Goal: Task Accomplishment & Management: Manage account settings

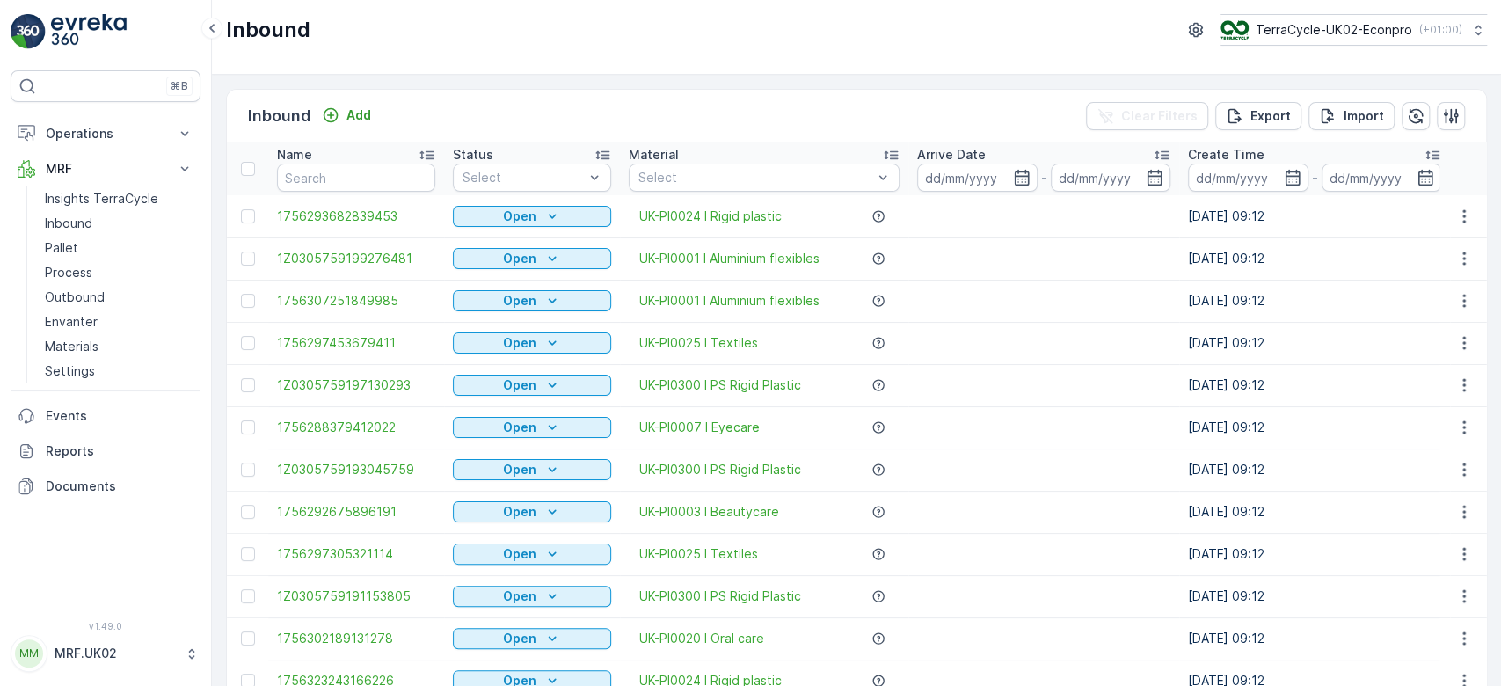
click at [58, 250] on p "Pallet" at bounding box center [61, 248] width 33 height 18
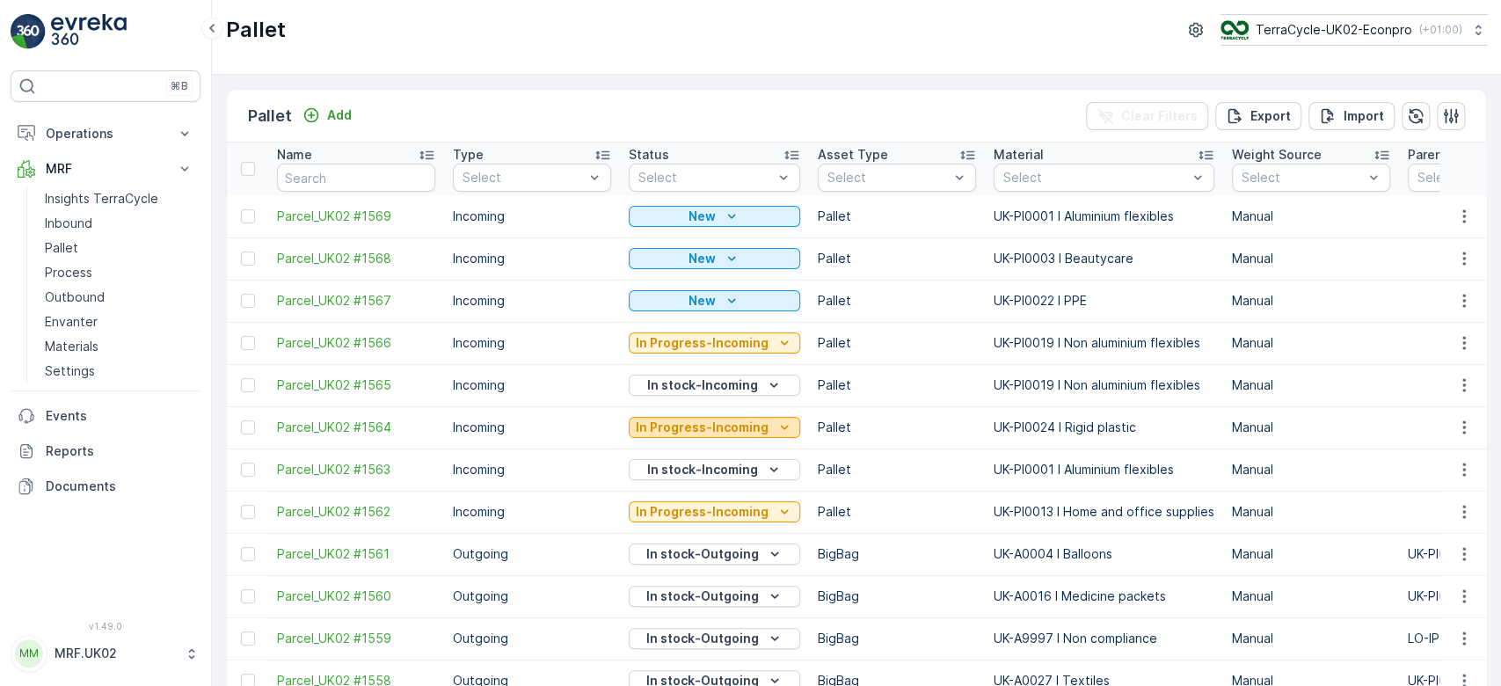
click at [675, 424] on p "In Progress-Incoming" at bounding box center [702, 428] width 133 height 18
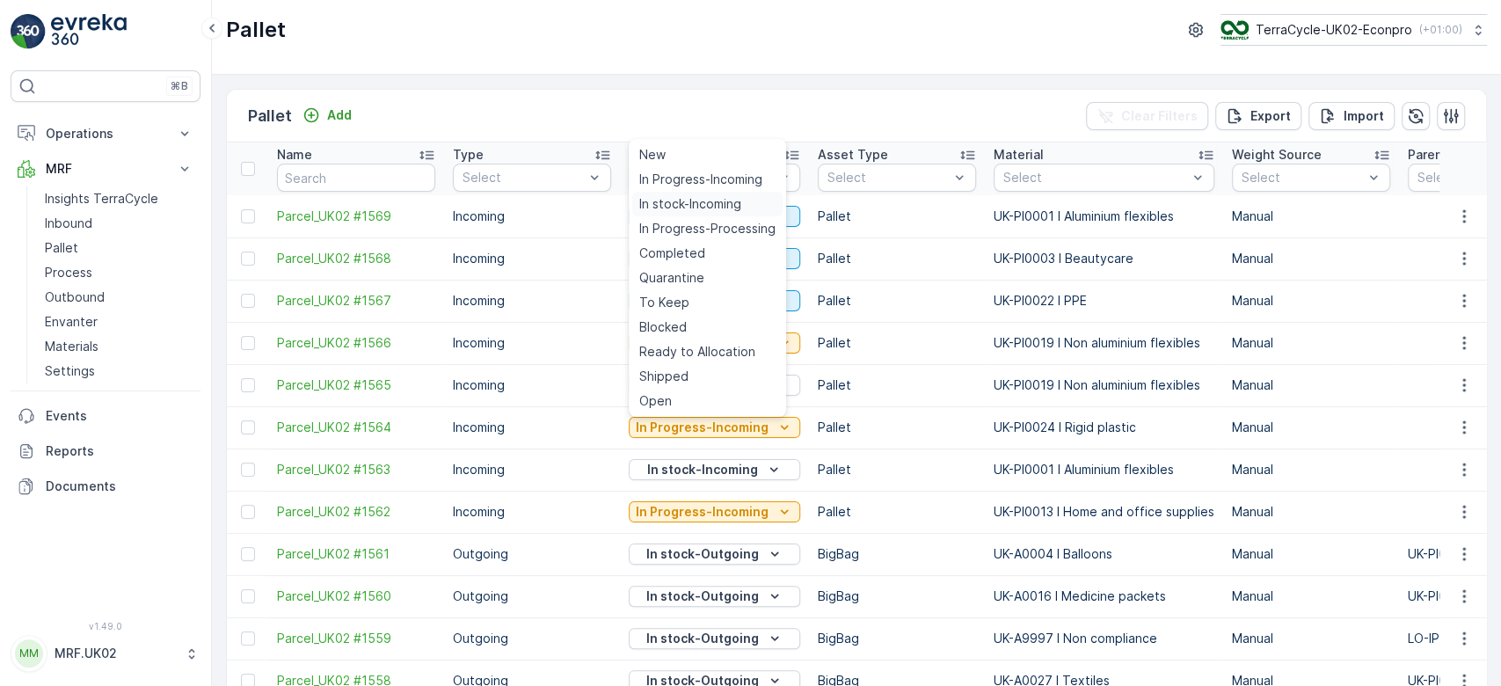
click at [699, 197] on span "In stock-Incoming" at bounding box center [690, 204] width 102 height 18
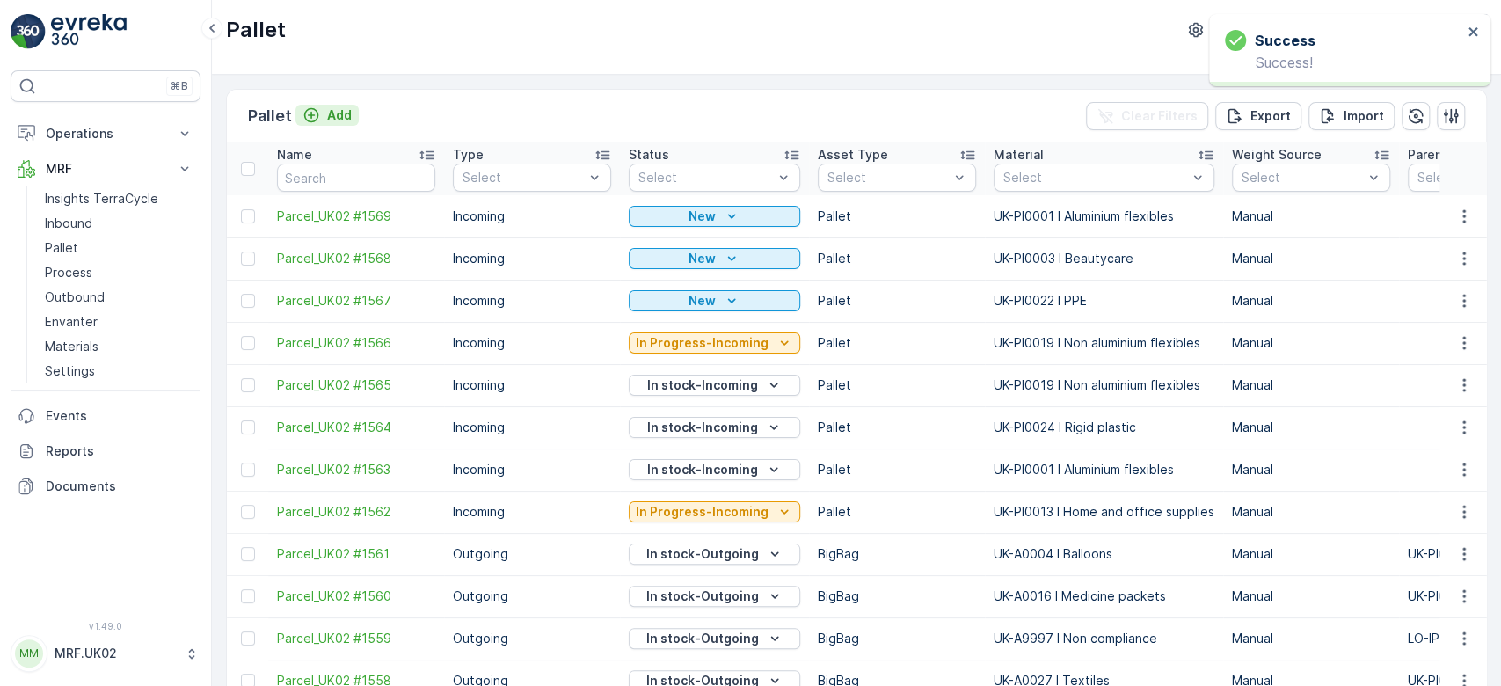
click at [337, 110] on p "Add" at bounding box center [339, 115] width 25 height 18
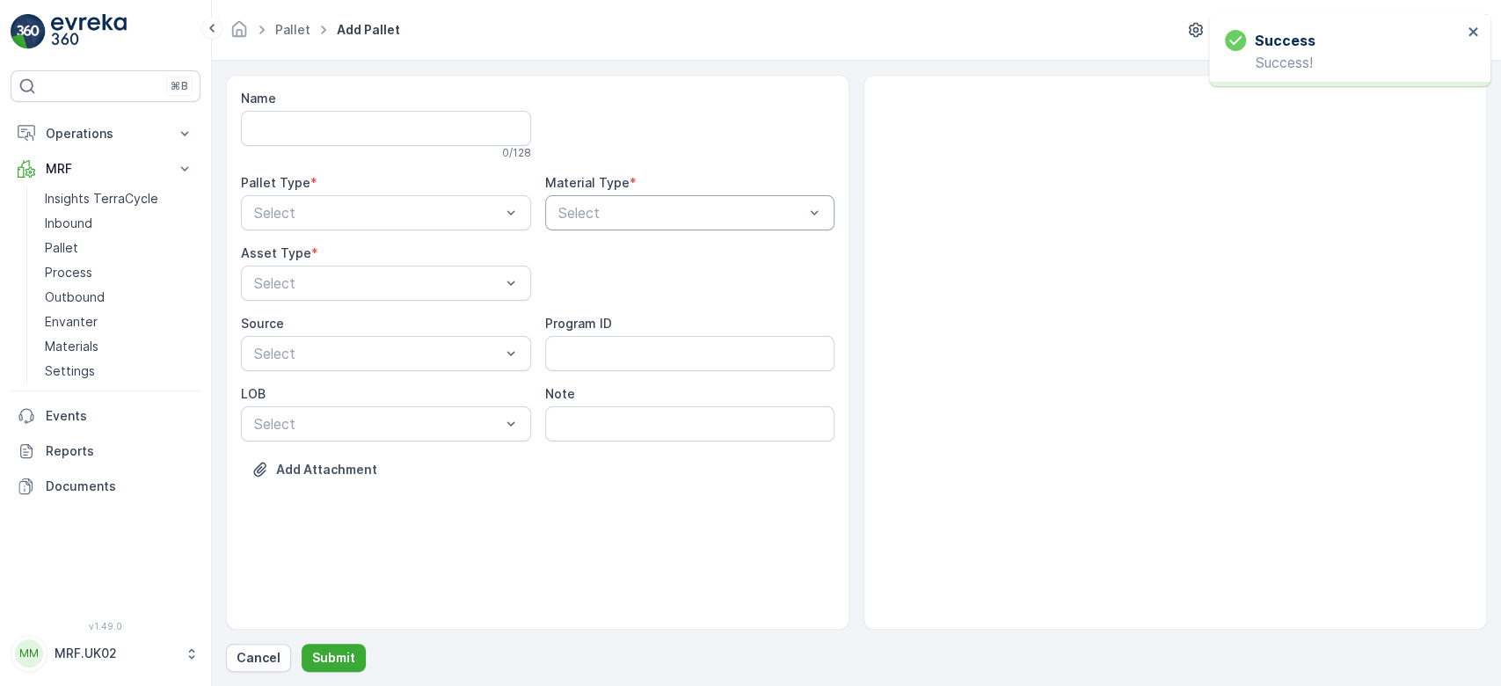
click at [615, 208] on div at bounding box center [682, 213] width 250 height 16
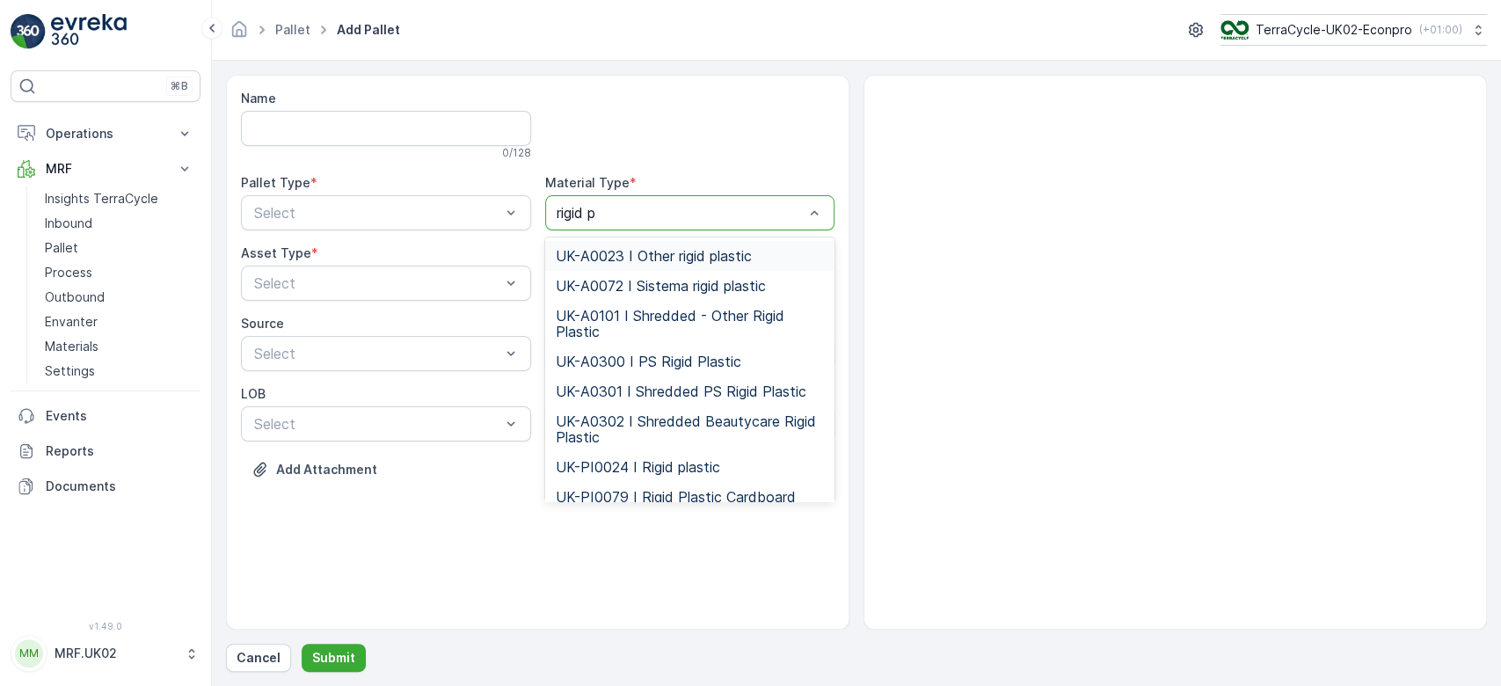
type input "rigid pl"
click at [659, 469] on span "UK-PI0024 I Rigid plastic" at bounding box center [638, 467] width 164 height 16
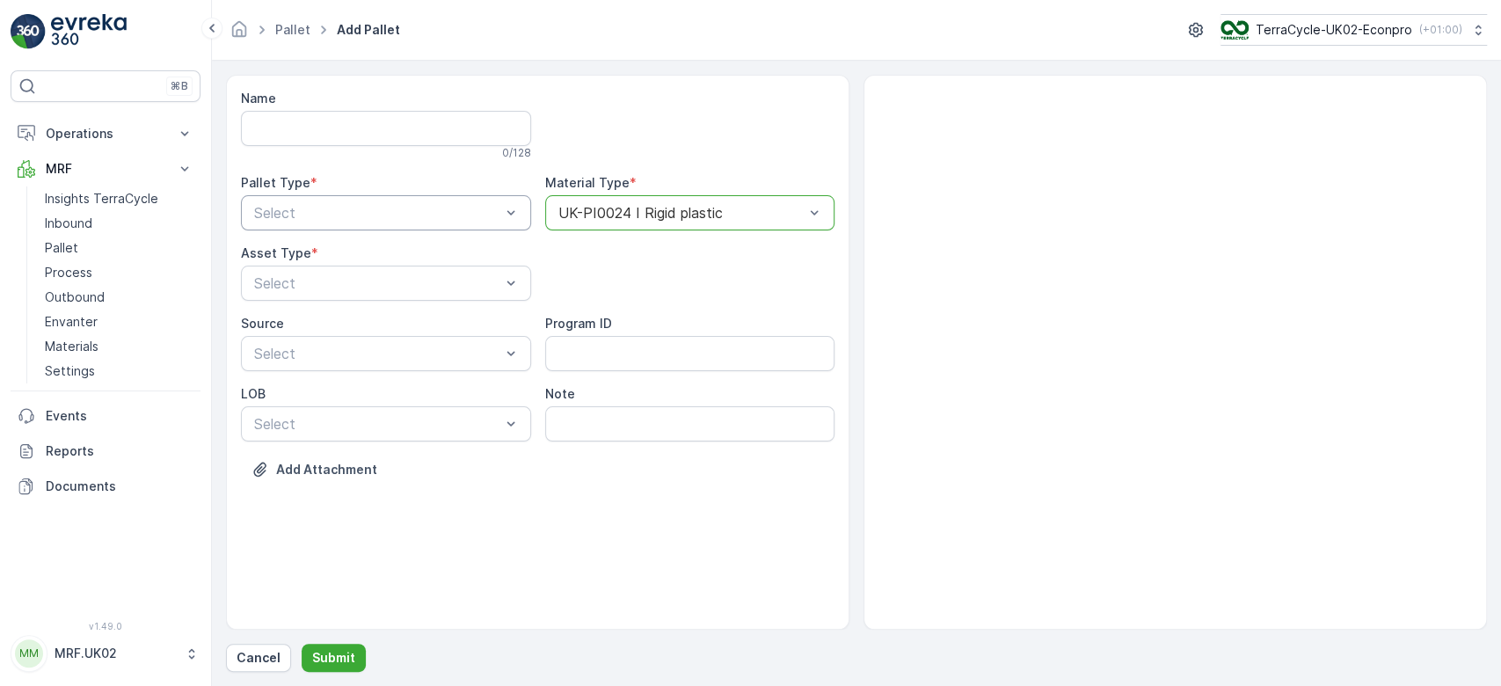
click at [397, 206] on div at bounding box center [377, 213] width 250 height 16
click at [309, 259] on span "Incoming" at bounding box center [280, 256] width 59 height 16
click at [290, 277] on div at bounding box center [377, 283] width 250 height 16
click at [272, 355] on span "Pallet" at bounding box center [269, 356] width 37 height 16
click at [327, 658] on p "Submit" at bounding box center [333, 658] width 43 height 18
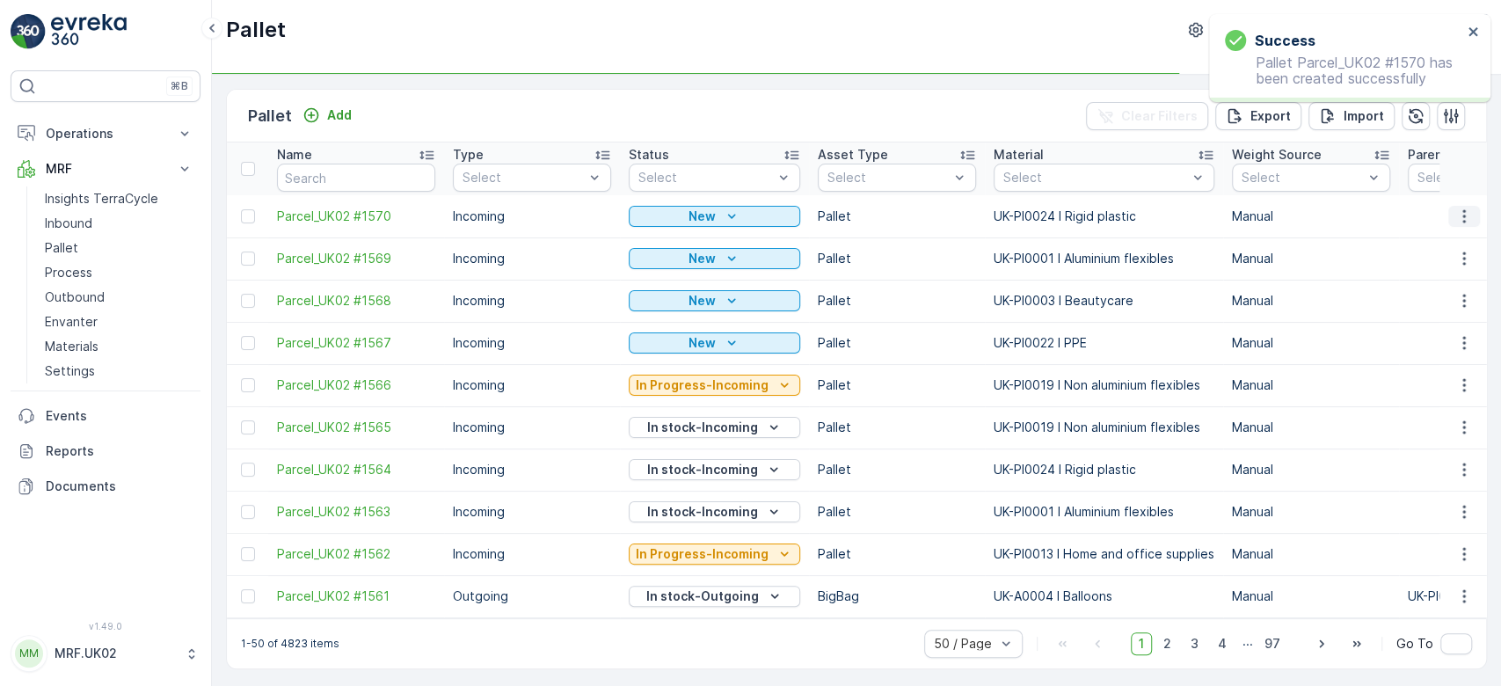
click at [1465, 215] on icon "button" at bounding box center [1464, 217] width 18 height 18
click at [1456, 336] on div "Print QR" at bounding box center [1443, 340] width 116 height 25
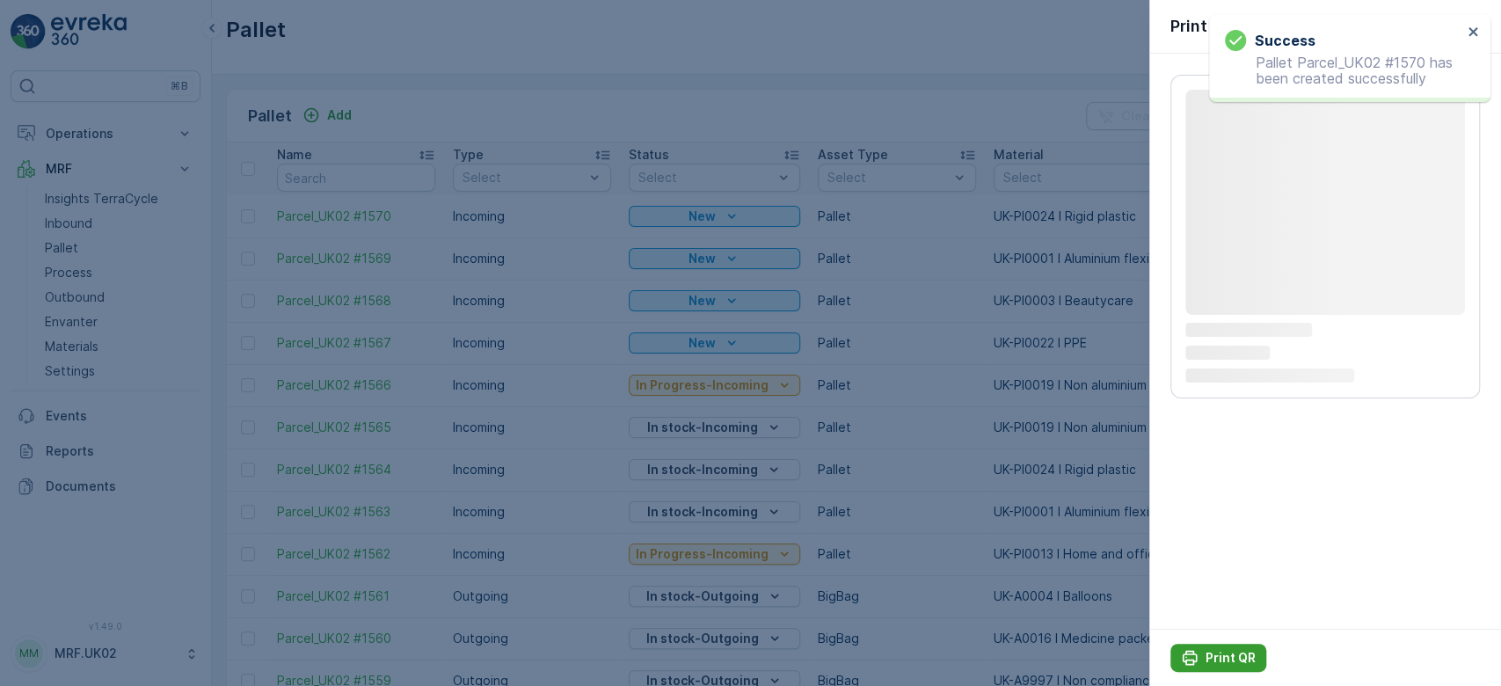
click at [1220, 664] on p "Print QR" at bounding box center [1230, 658] width 50 height 18
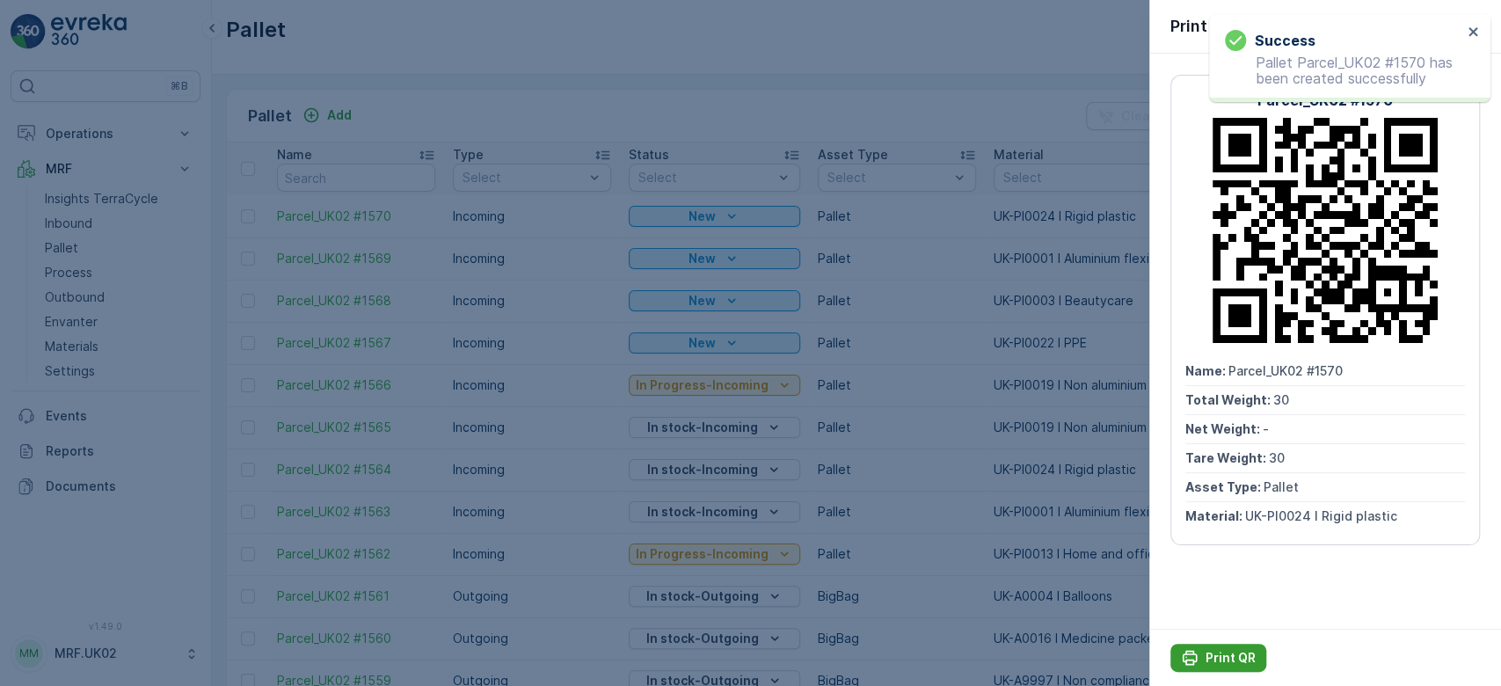
click at [1219, 664] on p "Print QR" at bounding box center [1230, 658] width 50 height 18
click at [558, 113] on div at bounding box center [750, 343] width 1501 height 686
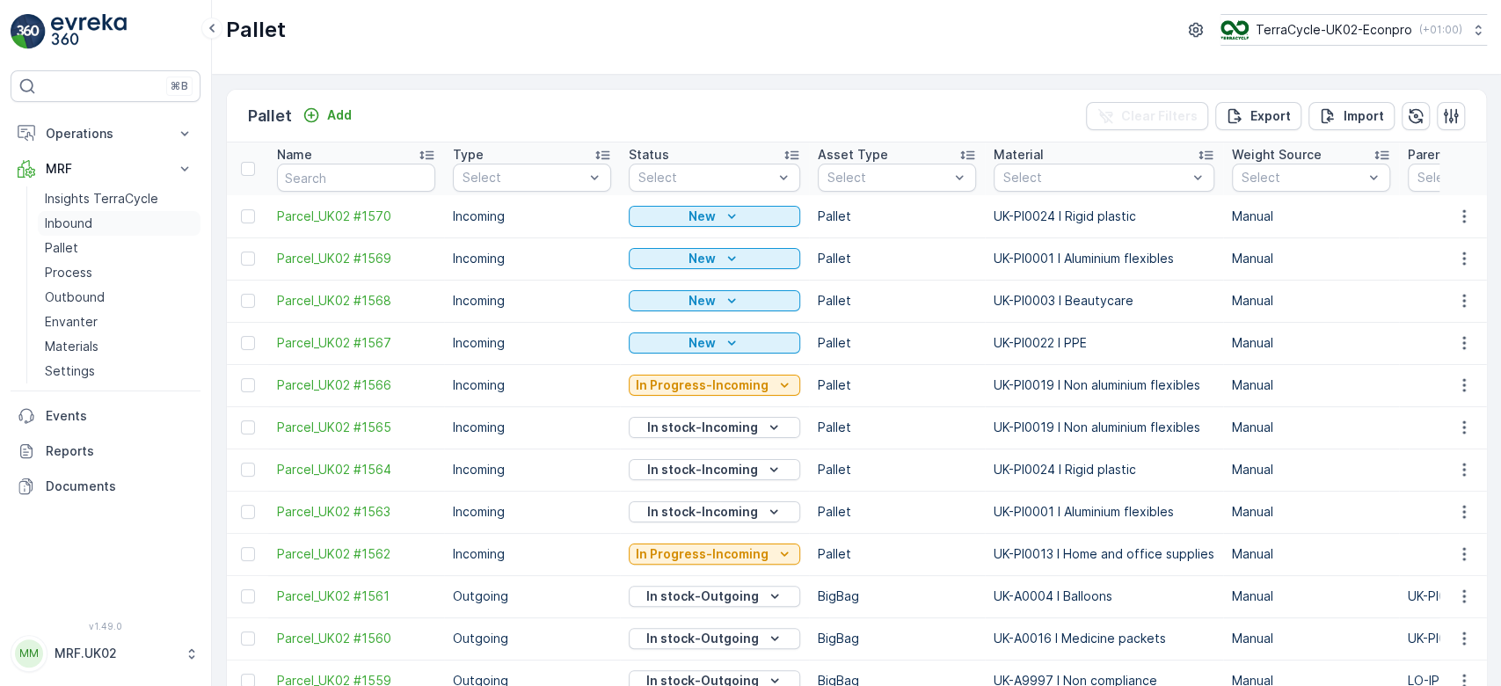
click at [145, 215] on link "Inbound" at bounding box center [119, 223] width 163 height 25
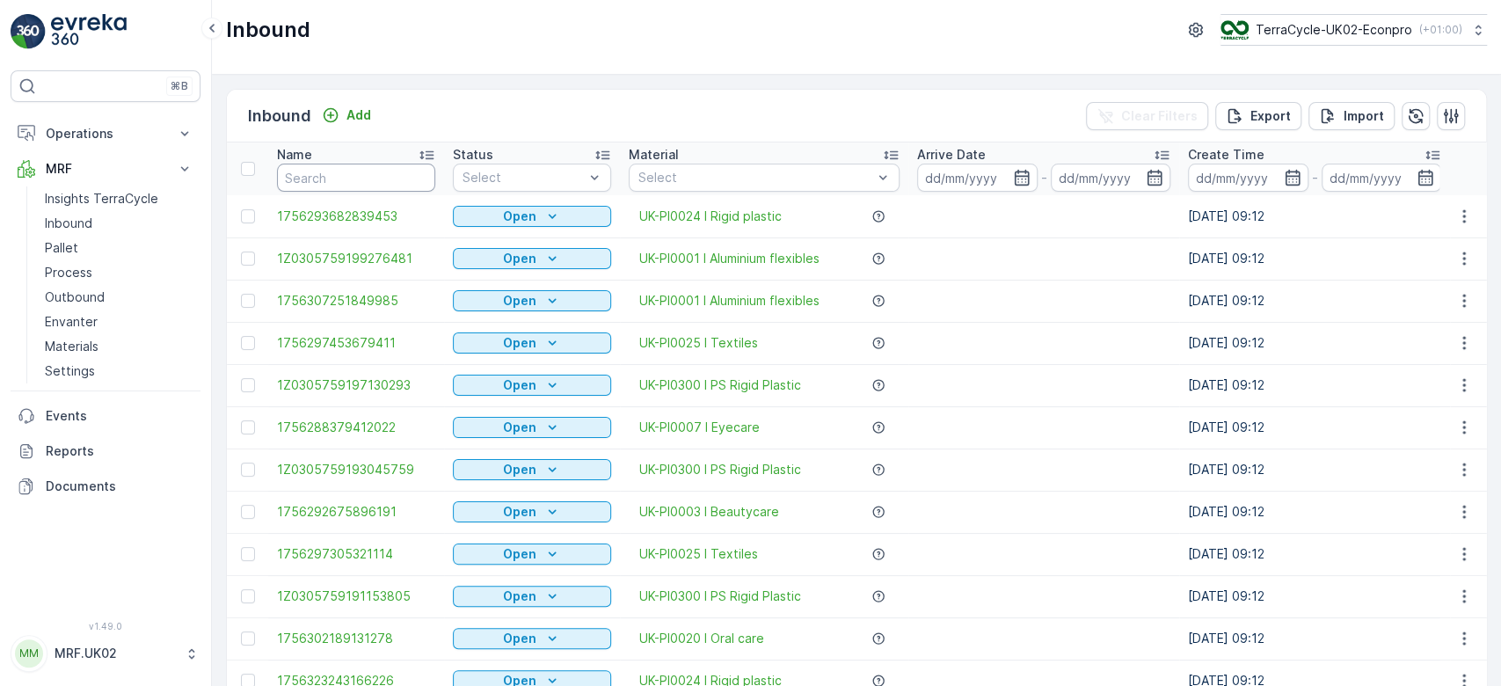
click at [305, 178] on input "text" at bounding box center [356, 178] width 158 height 28
click at [115, 247] on link "Pallet" at bounding box center [119, 248] width 163 height 25
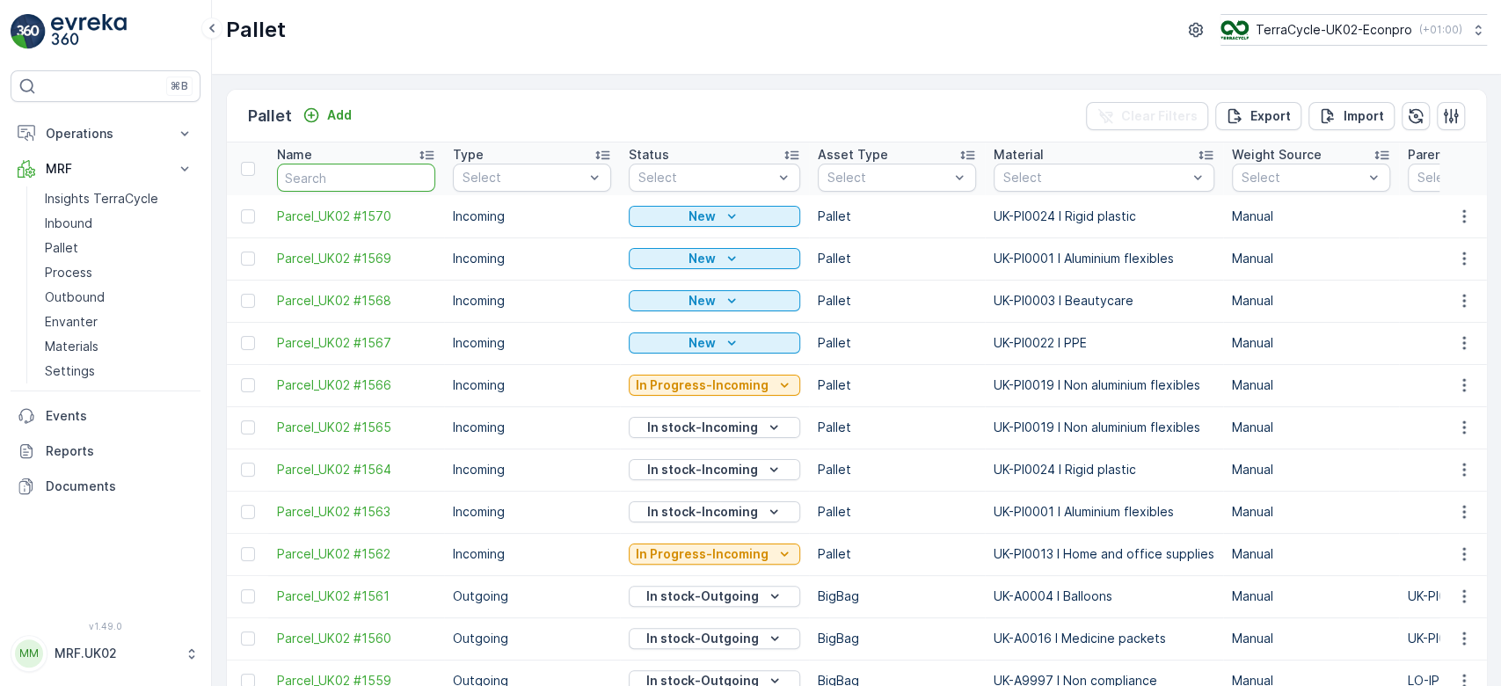
click at [319, 178] on input "text" at bounding box center [356, 178] width 158 height 28
type input "1533"
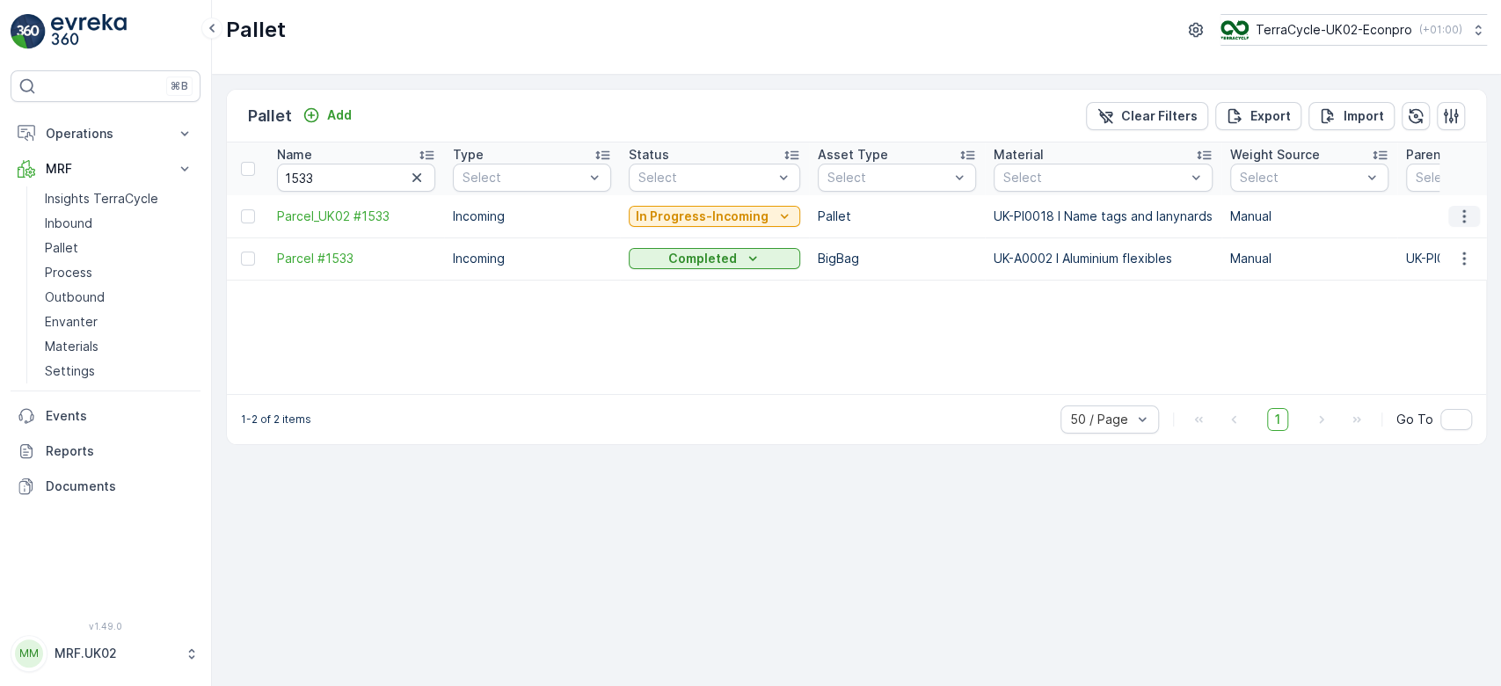
click at [1470, 212] on icon "button" at bounding box center [1464, 217] width 18 height 18
click at [1442, 339] on div "Print QR" at bounding box center [1443, 340] width 116 height 25
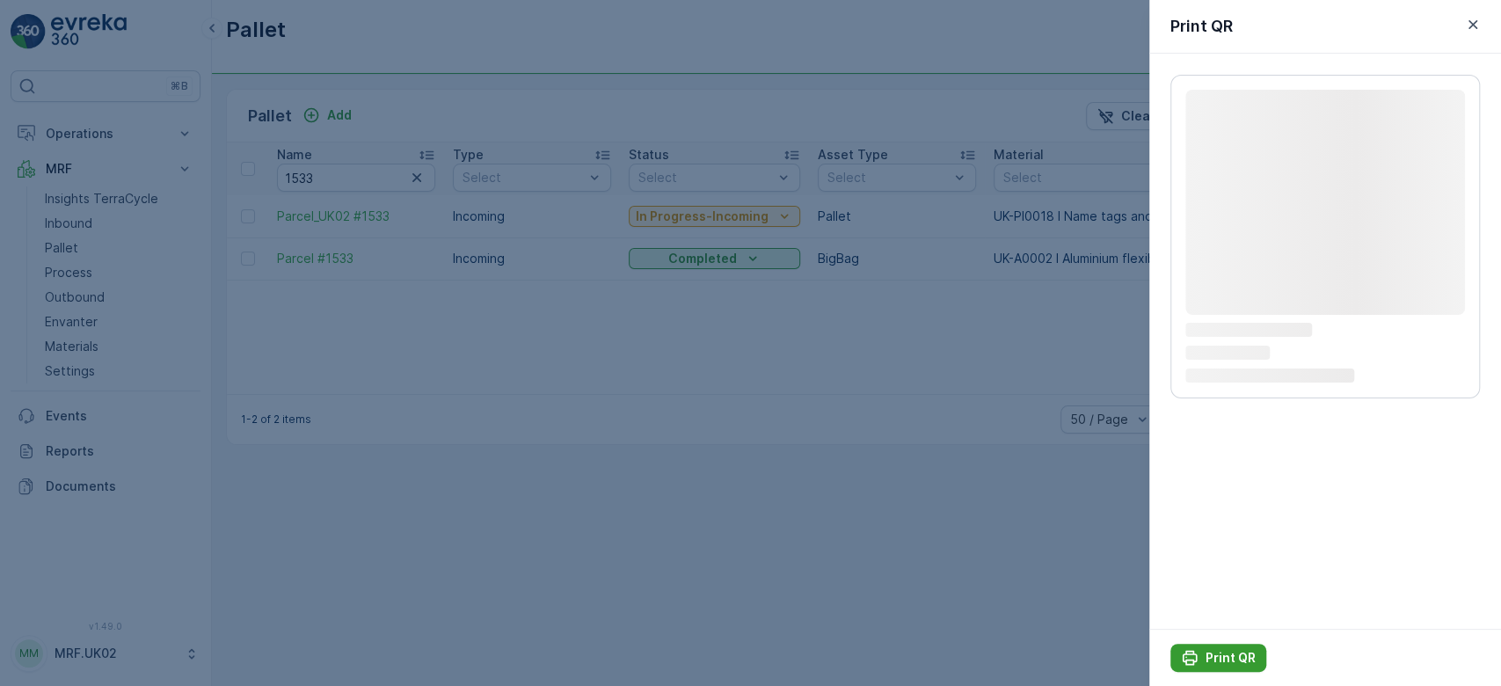
click at [1234, 658] on p "Print QR" at bounding box center [1230, 658] width 50 height 18
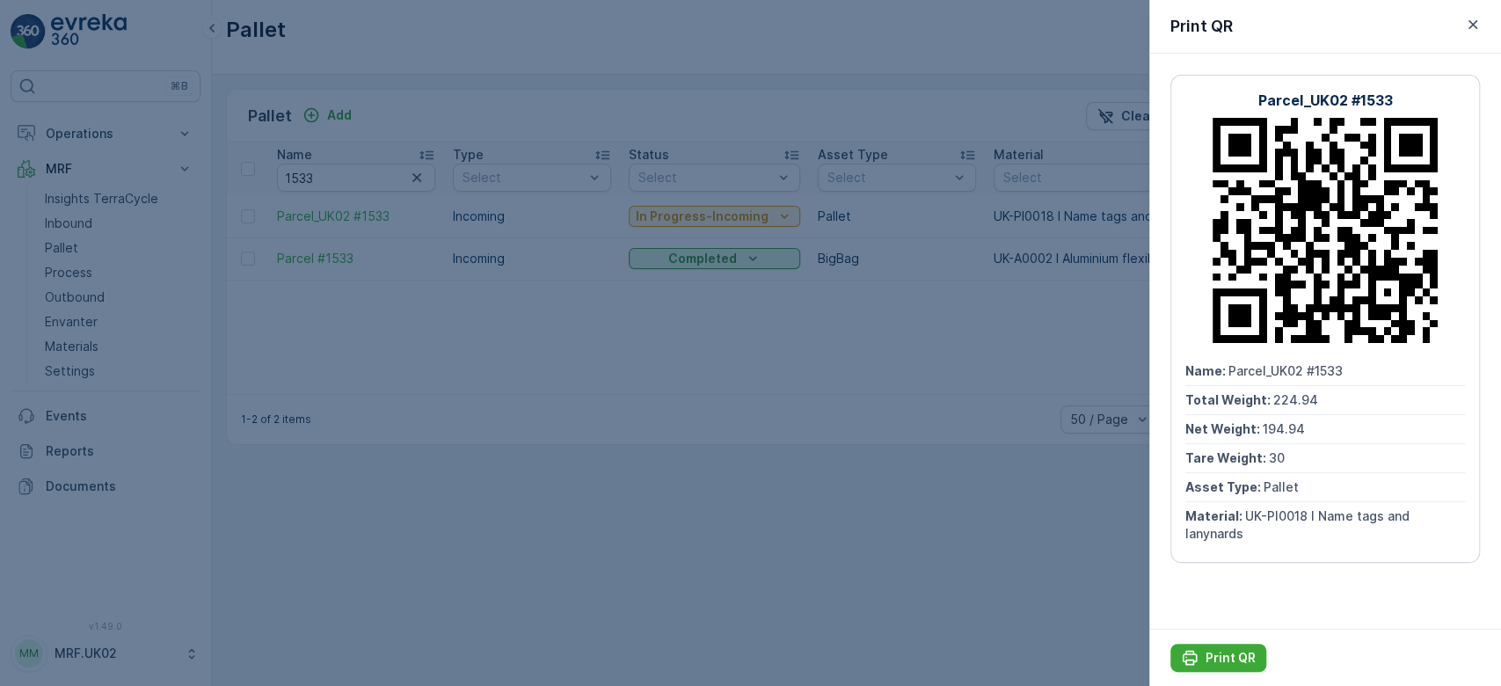
click at [84, 222] on div at bounding box center [750, 343] width 1501 height 686
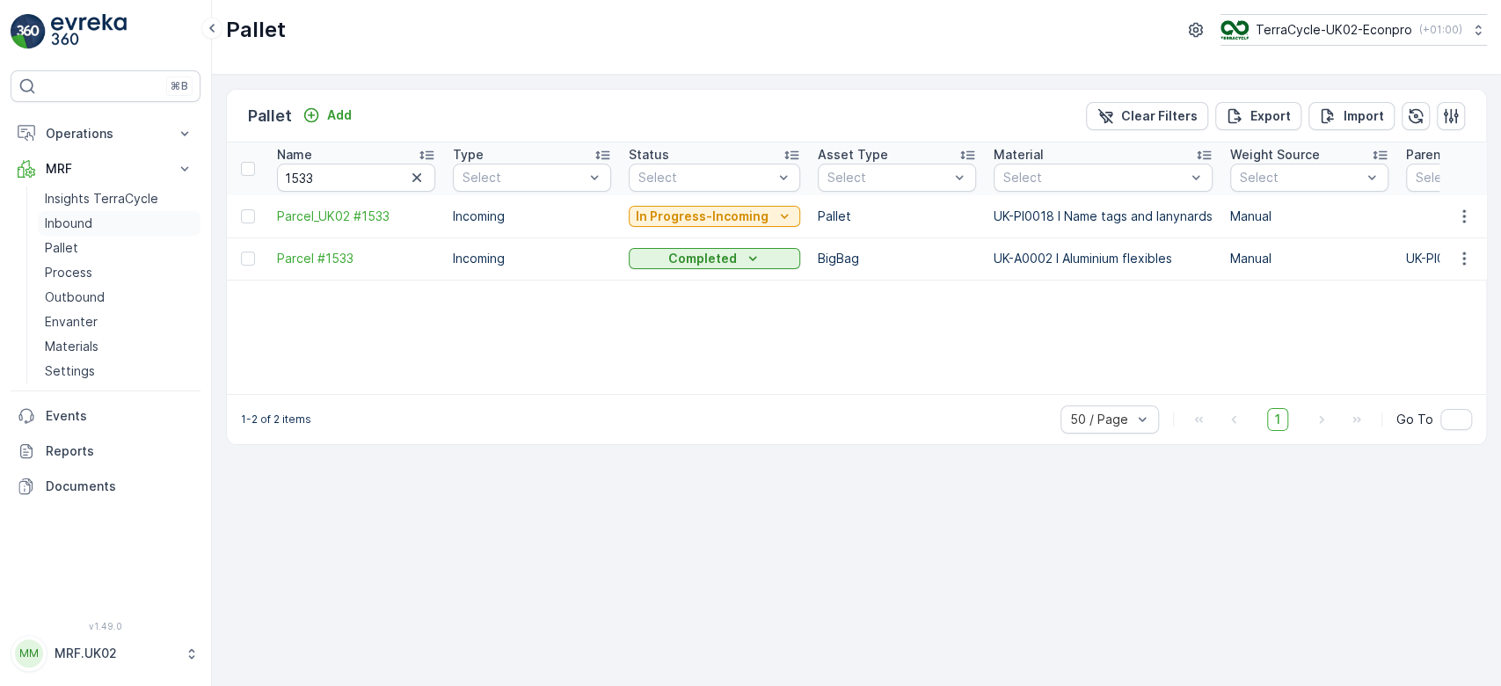
click at [84, 222] on p "Inbound" at bounding box center [68, 224] width 47 height 18
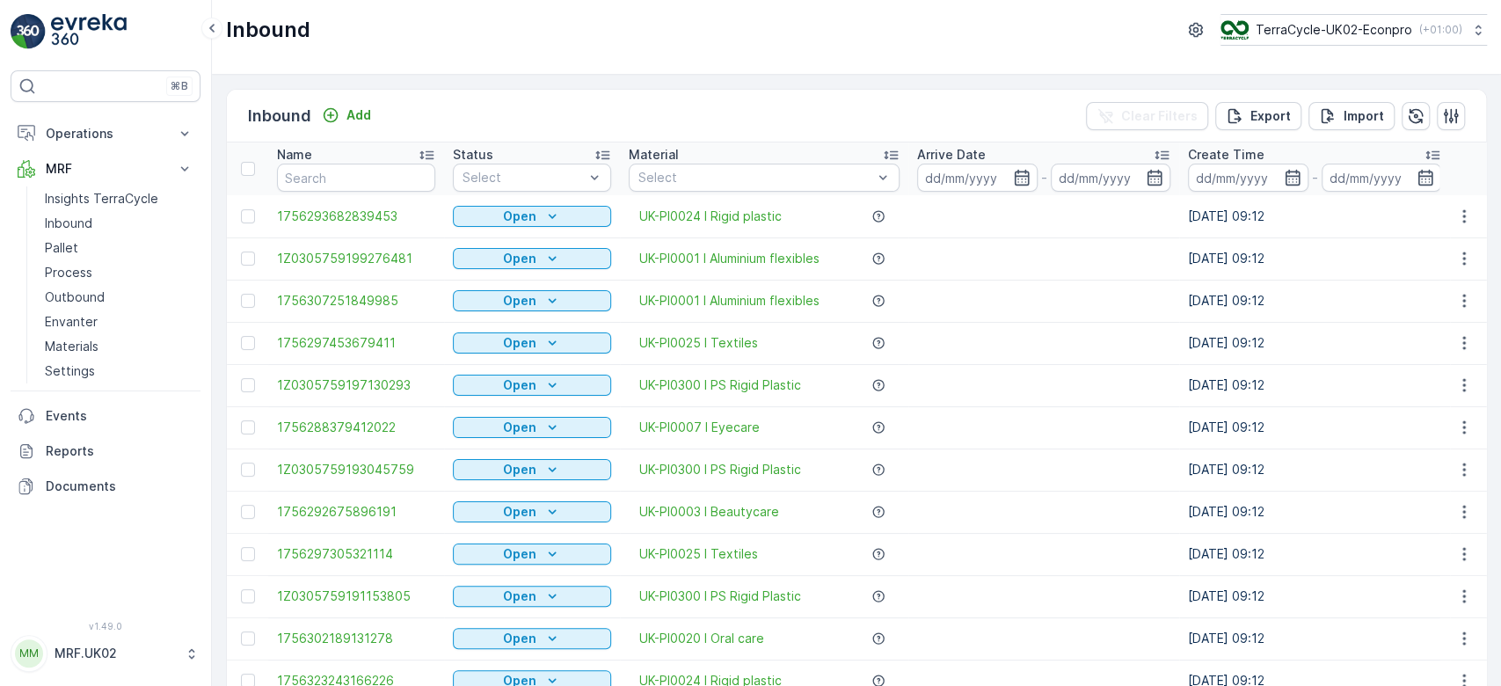
click at [309, 172] on input "text" at bounding box center [356, 178] width 158 height 28
